Goal: Find specific page/section

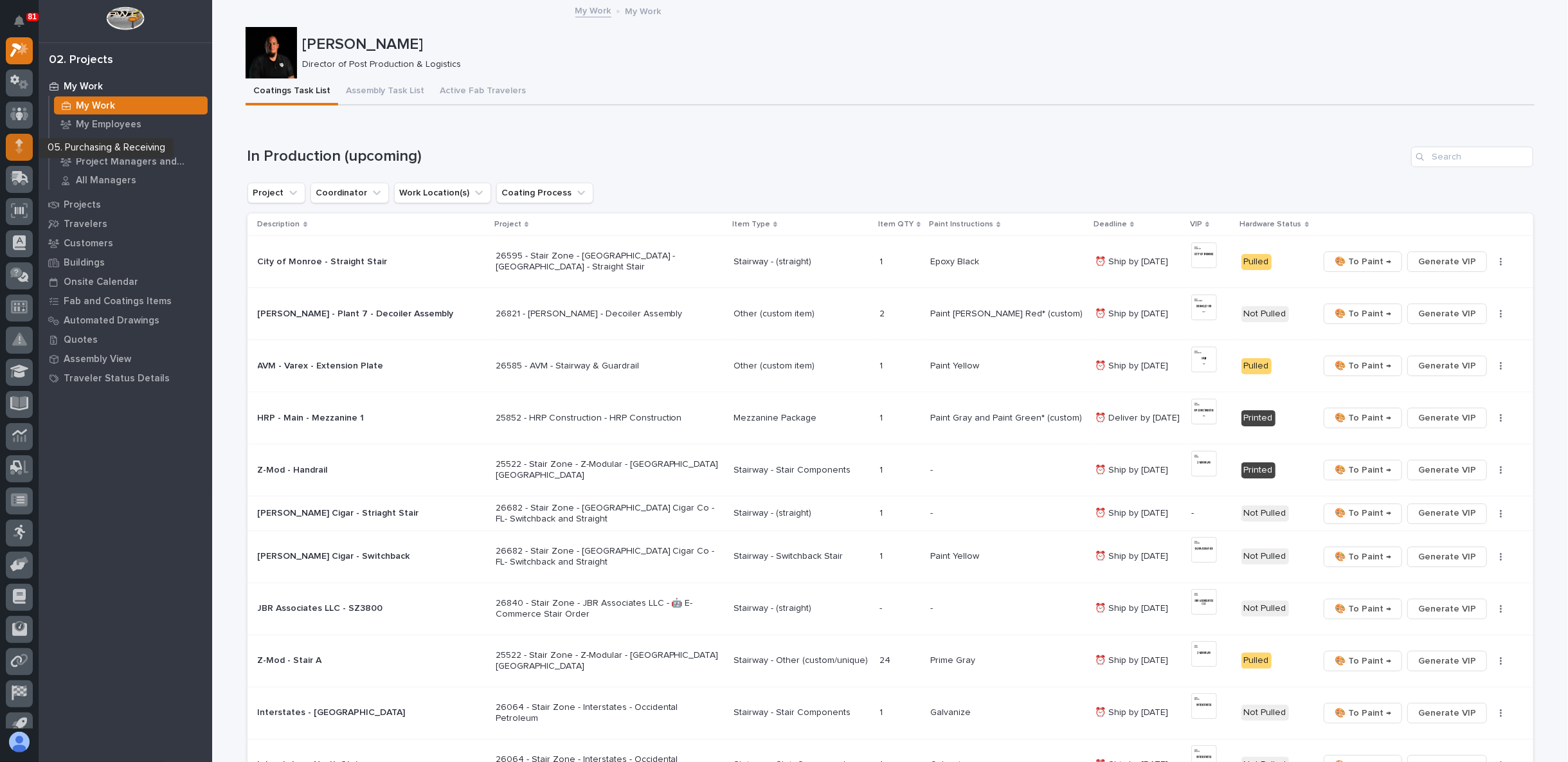
click at [17, 149] on icon at bounding box center [19, 150] width 7 height 7
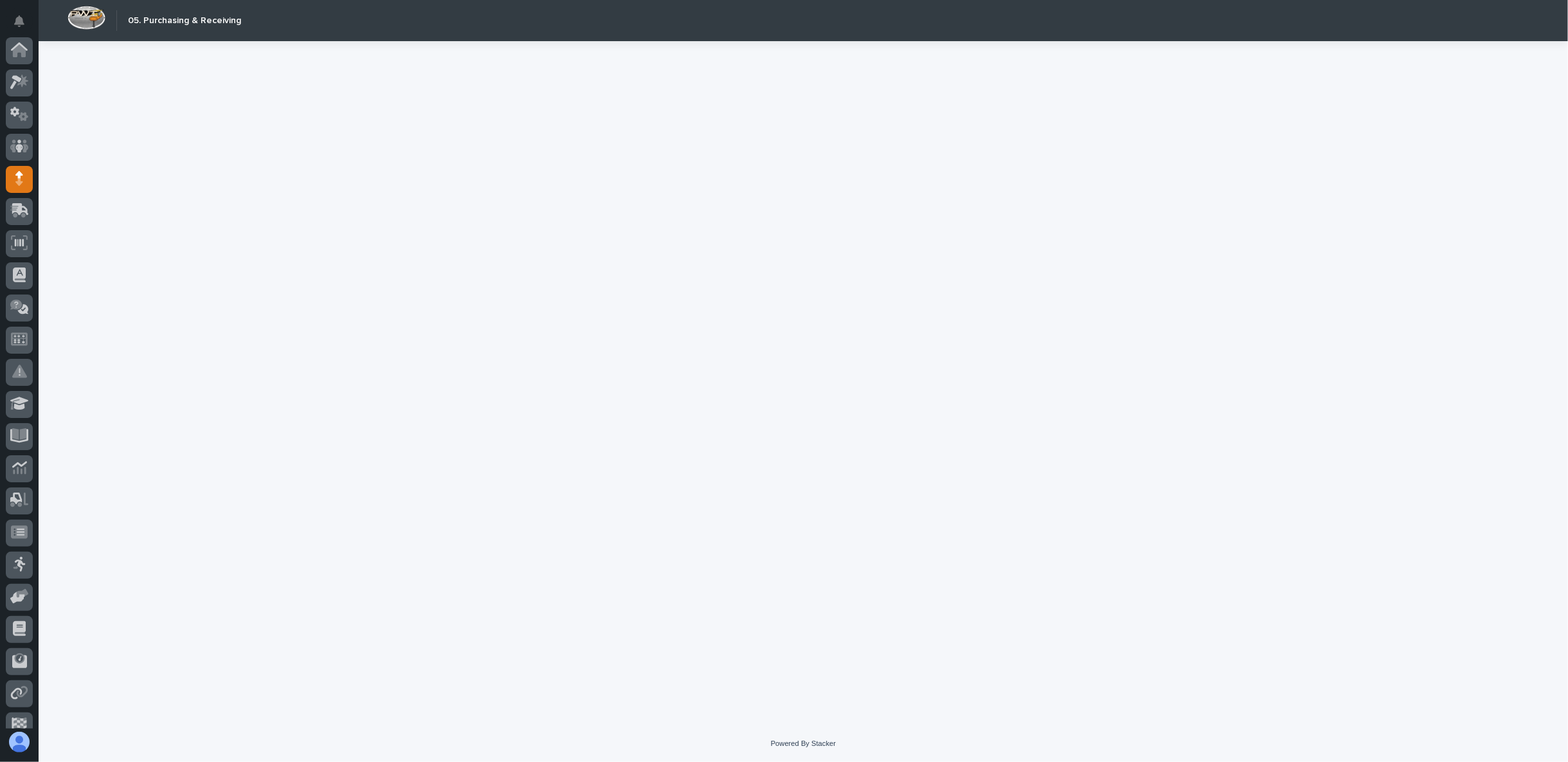
scroll to position [112, 0]
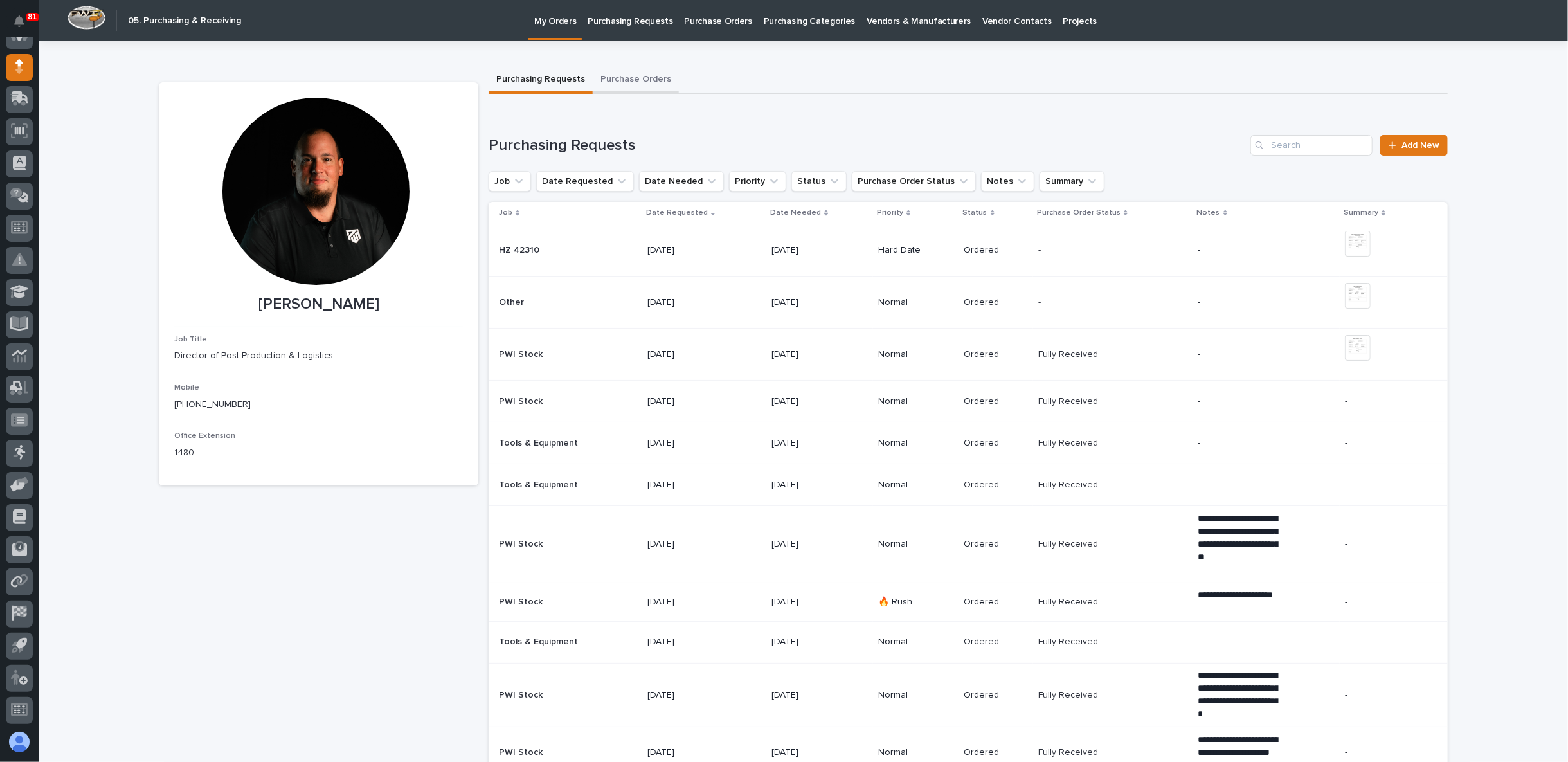
click at [638, 75] on button "Purchase Orders" at bounding box center [636, 80] width 86 height 27
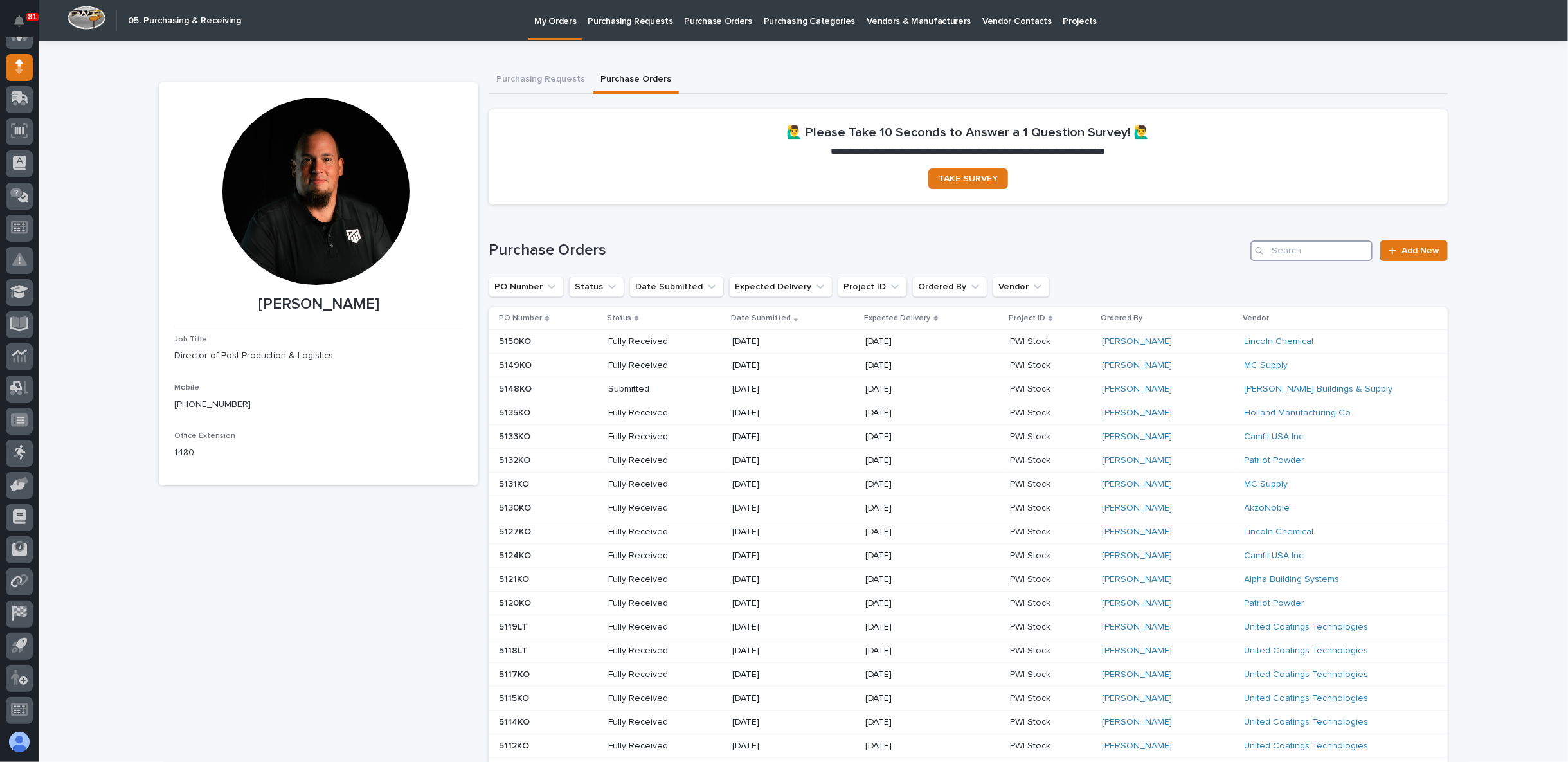
click at [1273, 251] on input "Search" at bounding box center [1311, 251] width 122 height 21
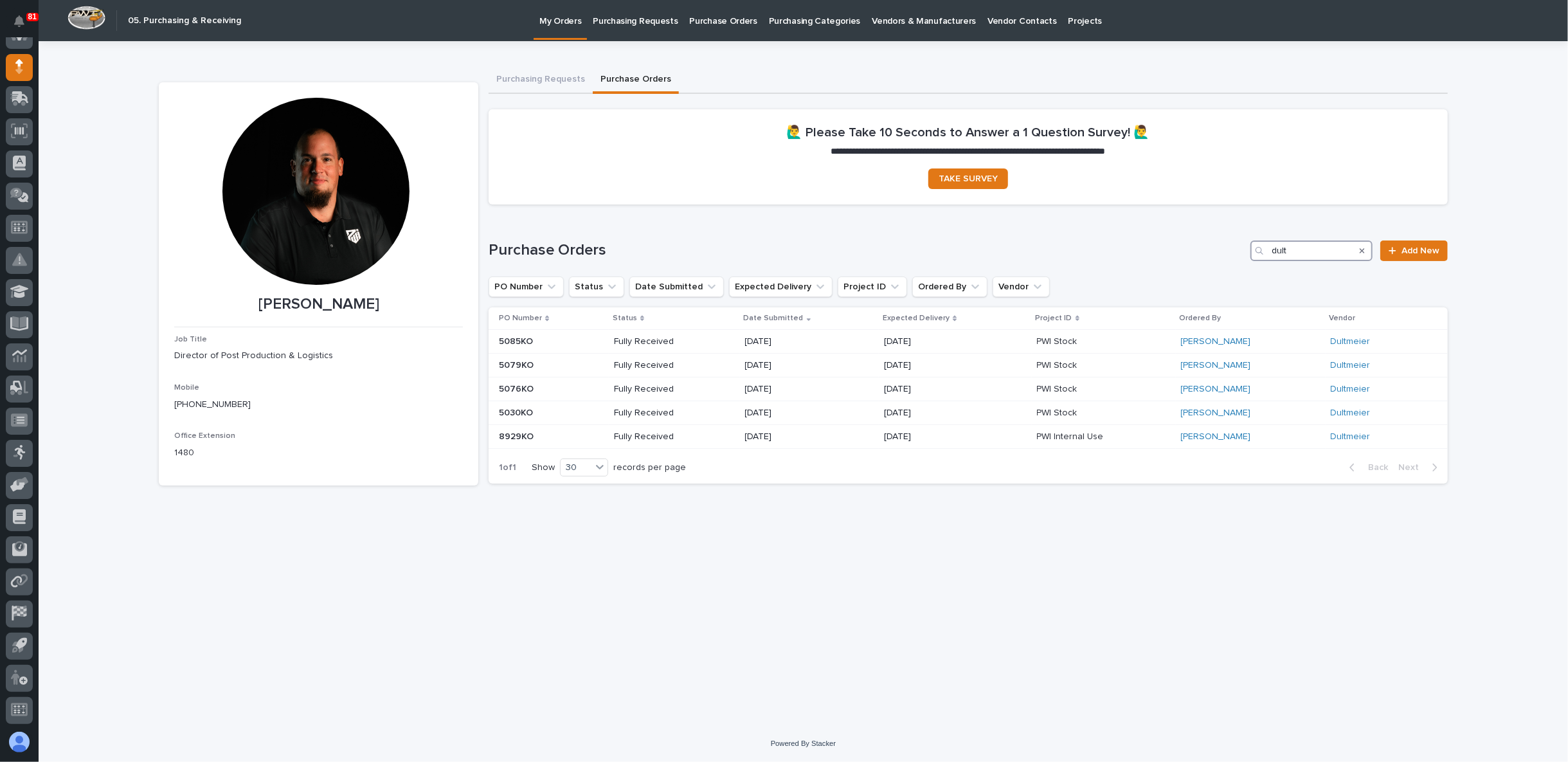
type input "dult"
